Goal: Task Accomplishment & Management: Manage account settings

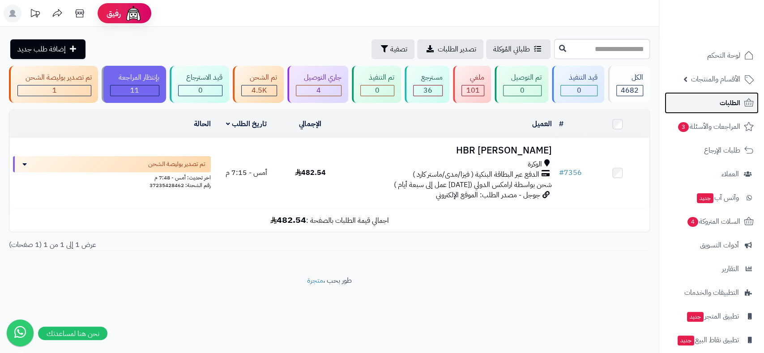
click at [734, 103] on span "الطلبات" at bounding box center [730, 103] width 21 height 13
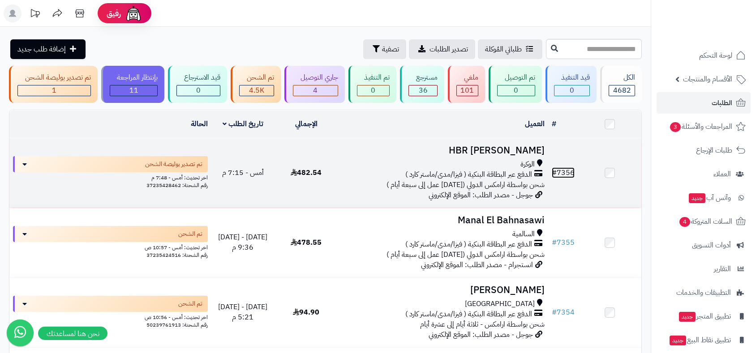
click at [567, 170] on link "# 7356" at bounding box center [562, 172] width 23 height 11
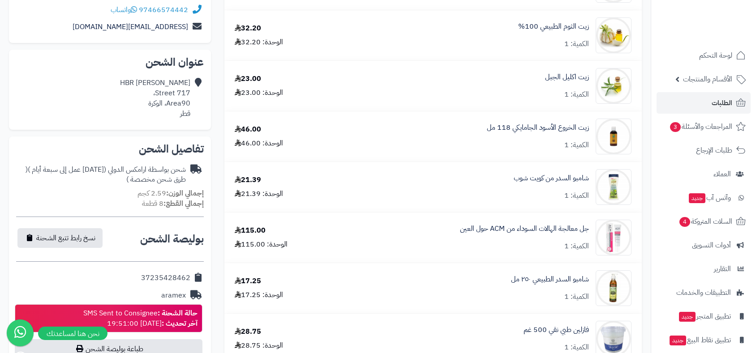
scroll to position [149, 0]
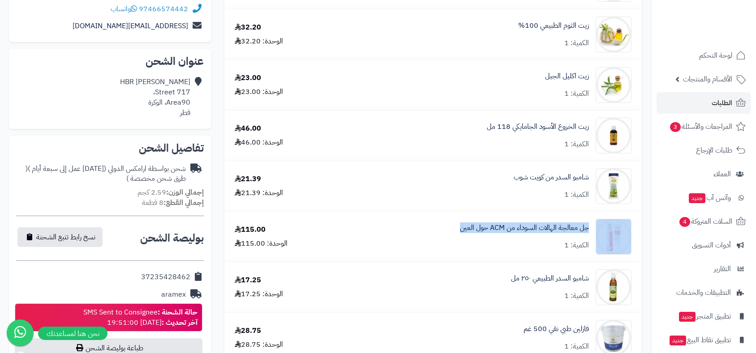
drag, startPoint x: 451, startPoint y: 226, endPoint x: 594, endPoint y: 226, distance: 142.3
copy div "جل معالجة الهالات السوداء من ACM حول العين"
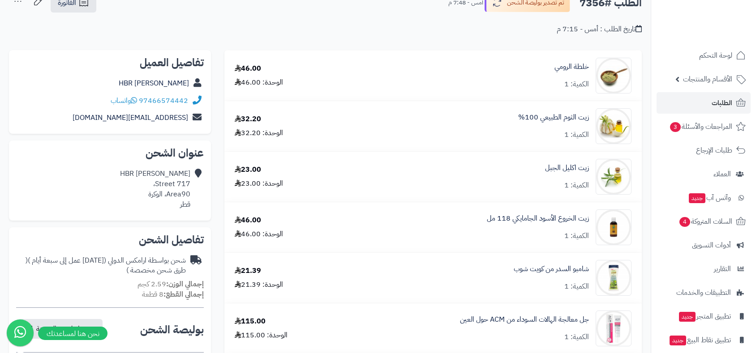
scroll to position [0, 0]
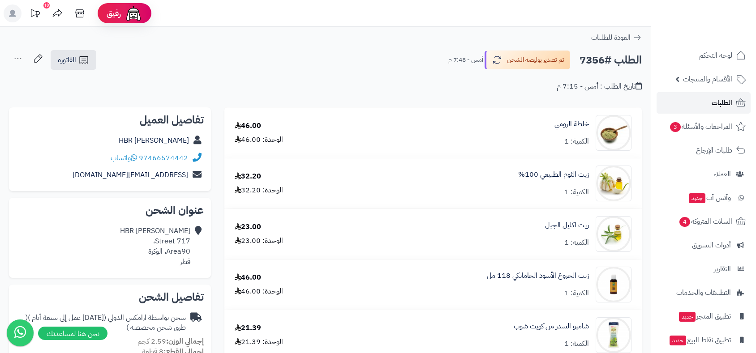
click at [717, 103] on span "الطلبات" at bounding box center [721, 103] width 21 height 13
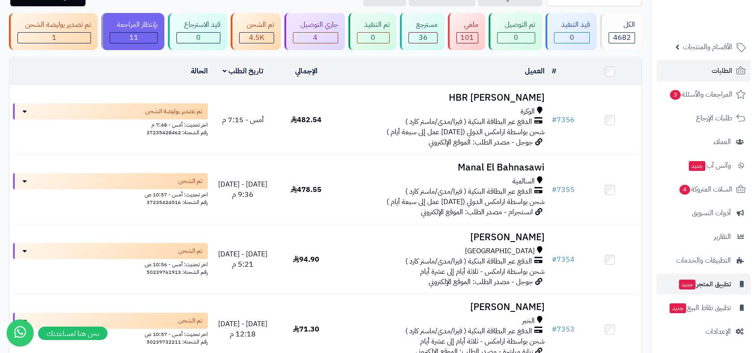
scroll to position [248, 0]
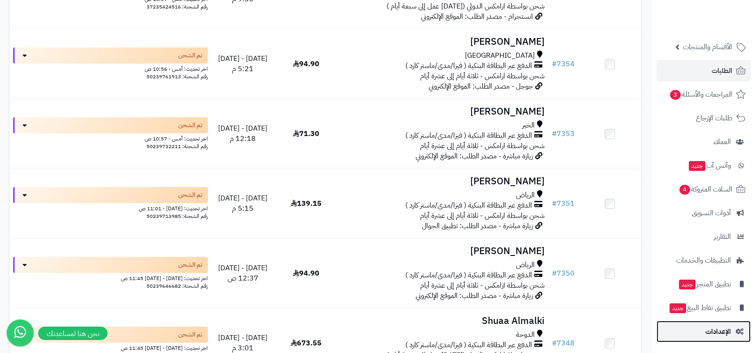
click at [720, 335] on span "الإعدادات" at bounding box center [718, 331] width 26 height 13
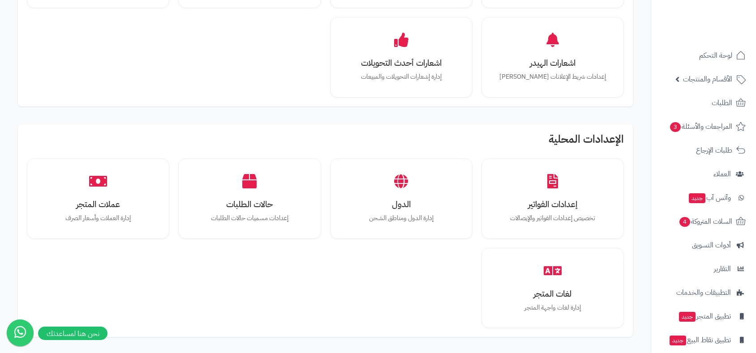
scroll to position [397, 0]
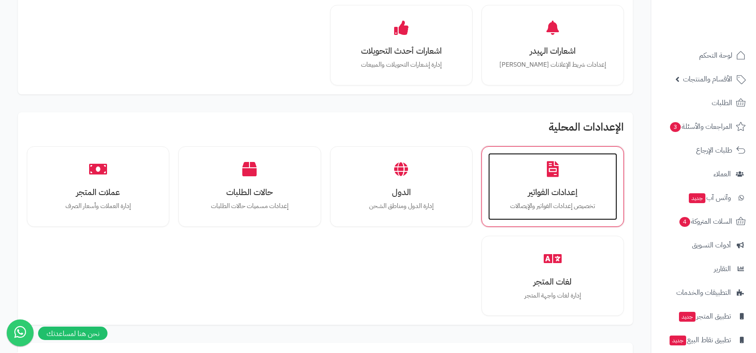
click at [565, 193] on h3 "إعدادات الفواتير" at bounding box center [552, 192] width 111 height 9
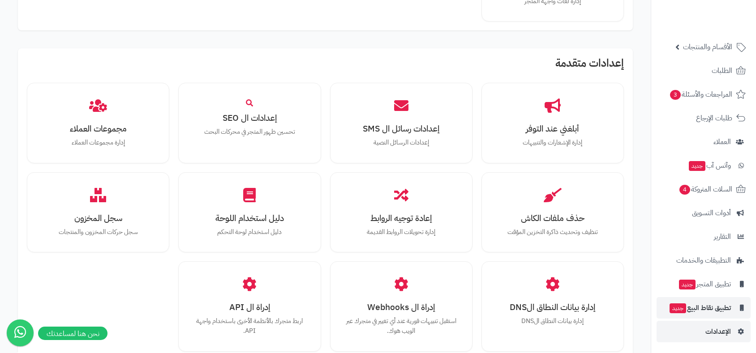
scroll to position [696, 0]
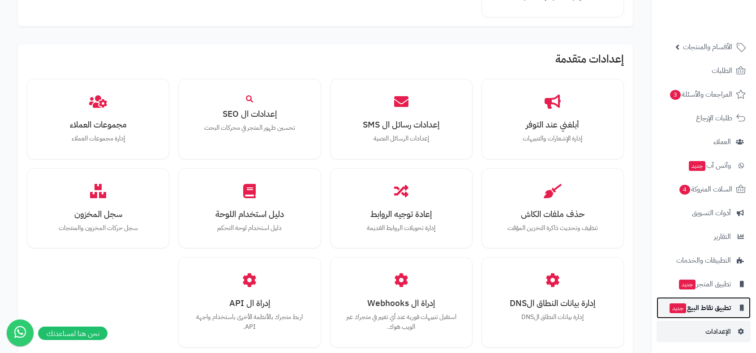
click at [710, 307] on span "تطبيق نقاط البيع جديد" at bounding box center [699, 308] width 62 height 13
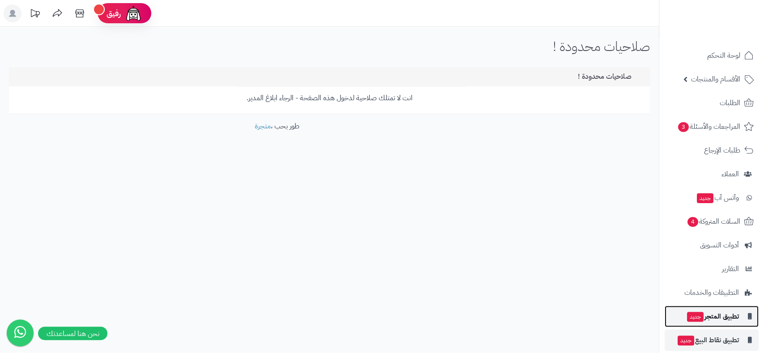
click at [716, 317] on span "تطبيق المتجر جديد" at bounding box center [712, 316] width 53 height 13
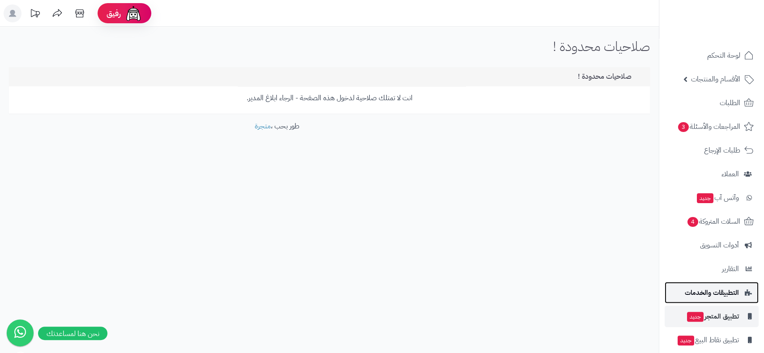
click at [716, 292] on span "التطبيقات والخدمات" at bounding box center [712, 292] width 54 height 13
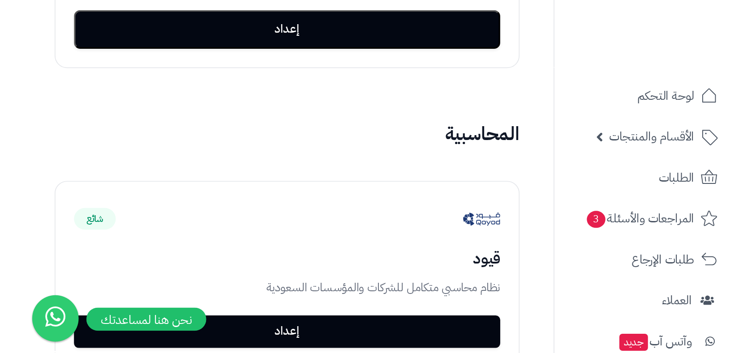
scroll to position [1091, 0]
